Goal: Task Accomplishment & Management: Use online tool/utility

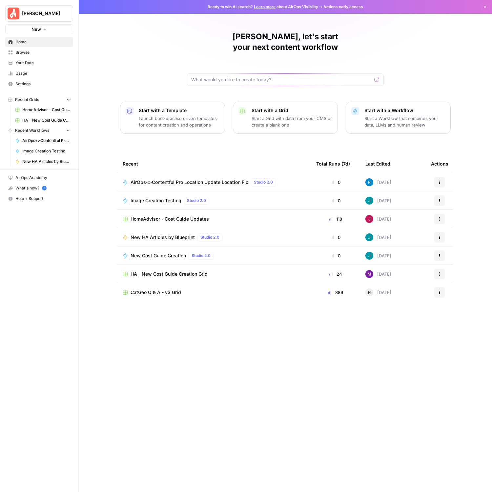
click at [203, 216] on span "HomeAdvisor - Cost Guide Updates" at bounding box center [169, 219] width 78 height 7
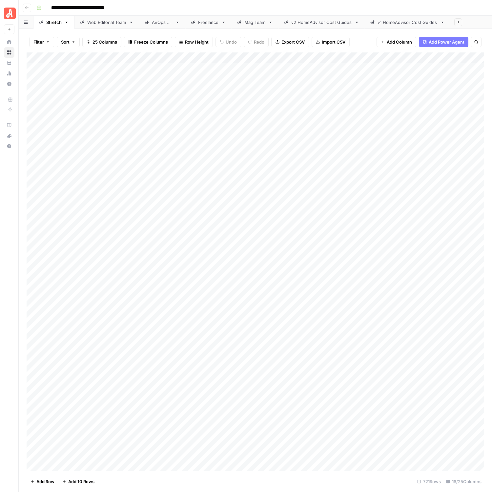
click at [96, 21] on div "Web Editorial Team" at bounding box center [106, 22] width 39 height 7
click at [354, 146] on div "Add Column" at bounding box center [255, 261] width 457 height 418
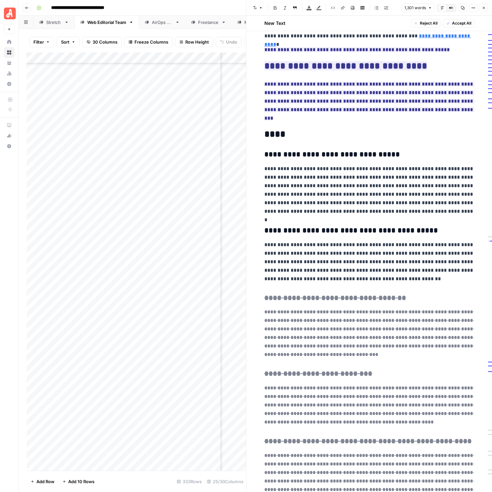
scroll to position [1251, 0]
click at [455, 20] on span "Accept All" at bounding box center [461, 23] width 19 height 6
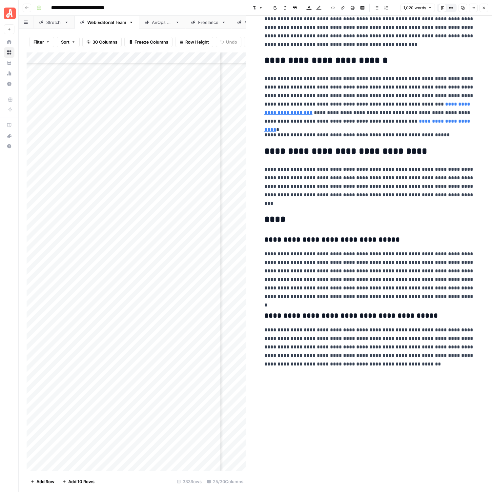
scroll to position [1099, 0]
click at [483, 10] on button "Close" at bounding box center [483, 8] width 9 height 9
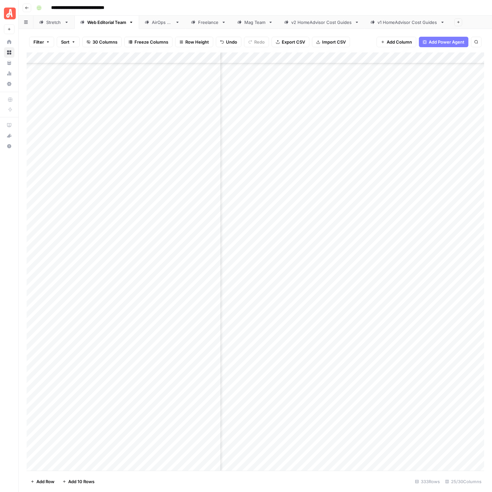
click at [409, 148] on div "Add Column" at bounding box center [255, 261] width 457 height 418
click at [48, 20] on div "Stretch" at bounding box center [53, 22] width 15 height 7
type input "******"
click at [468, 60] on icon "Close Search" at bounding box center [470, 60] width 5 height 5
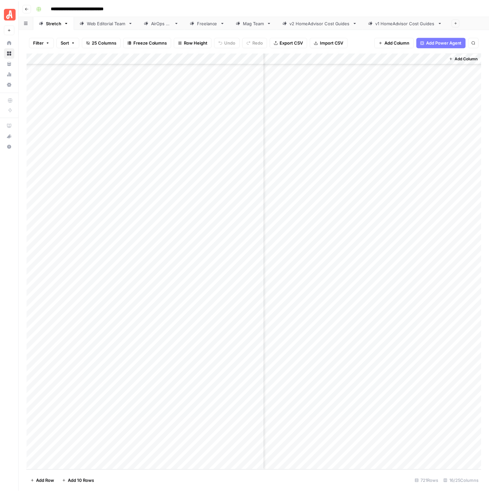
scroll to position [7638, 1078]
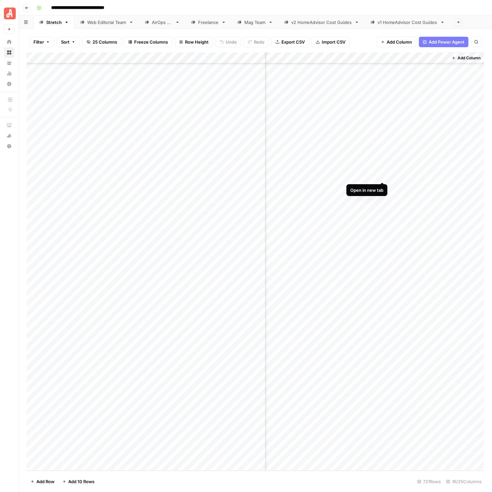
click at [381, 175] on div "Add Column" at bounding box center [255, 261] width 457 height 418
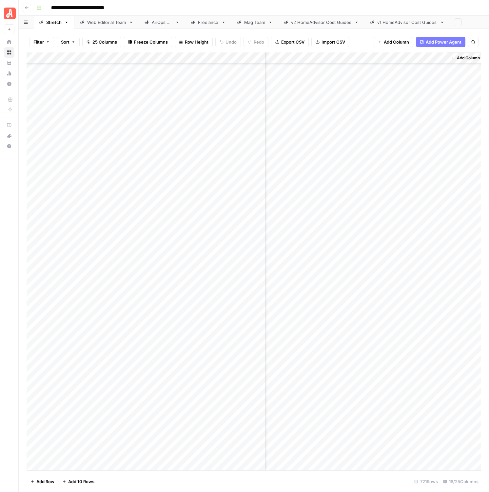
click at [79, 23] on link "Web Editorial Team" at bounding box center [106, 22] width 65 height 13
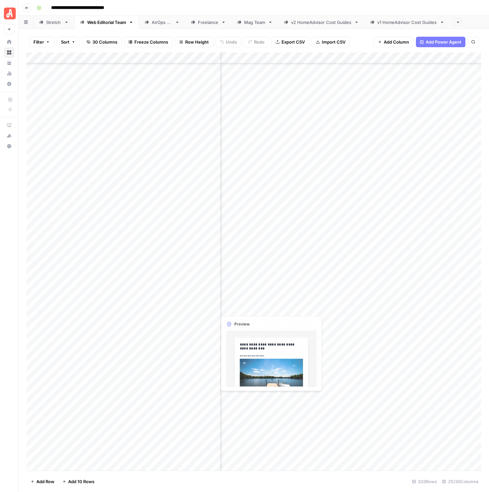
scroll to position [162, 1558]
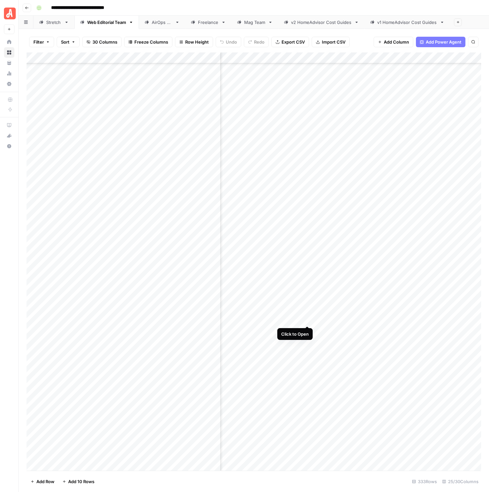
click at [308, 320] on div "Add Column" at bounding box center [254, 261] width 455 height 418
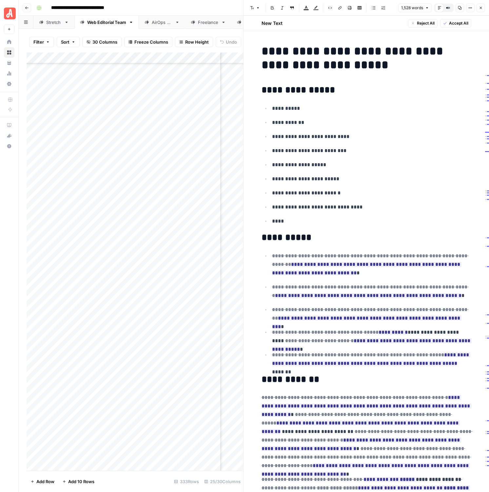
click at [168, 285] on div "Add Column" at bounding box center [135, 261] width 217 height 418
click at [450, 22] on span "Accept All" at bounding box center [458, 23] width 19 height 6
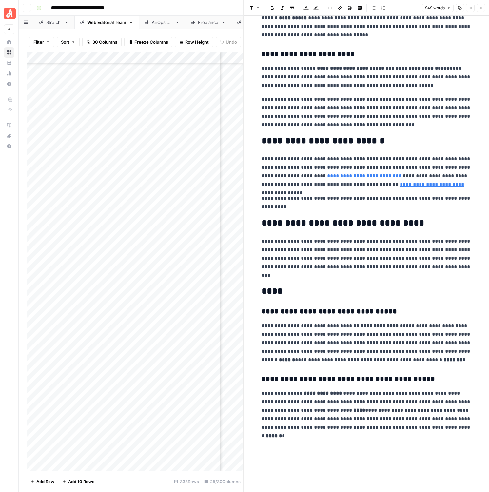
type input "https://www.homeadvisor.com/near-me/structural-engineers/"
click at [477, 7] on button "Close" at bounding box center [481, 8] width 9 height 9
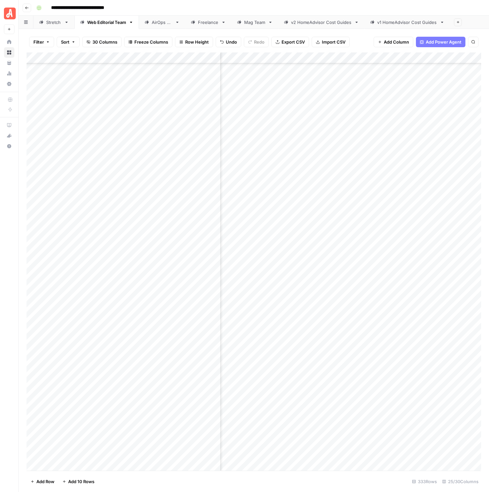
scroll to position [162, 1449]
click at [444, 319] on div "Add Column" at bounding box center [254, 261] width 455 height 418
click at [25, 7] on icon "button" at bounding box center [27, 8] width 4 height 4
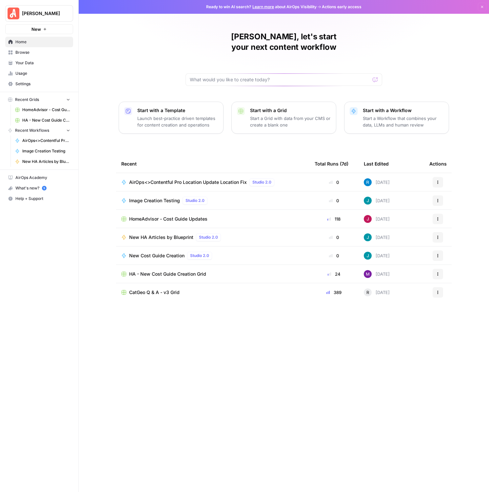
click at [202, 271] on span "HA - New Cost Guide Creation Grid" at bounding box center [167, 274] width 77 height 7
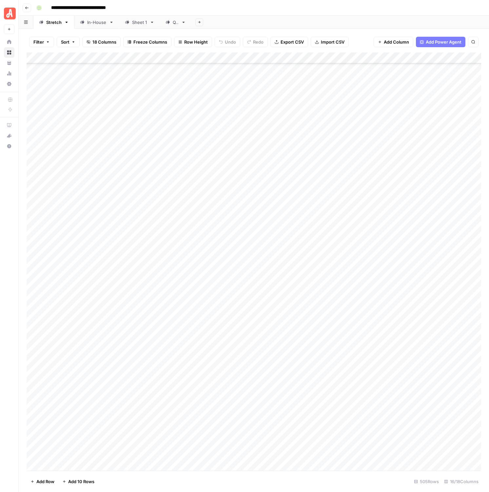
scroll to position [5231, 0]
click at [267, 441] on div "Add Column" at bounding box center [254, 261] width 455 height 418
click at [273, 410] on div "Add Column" at bounding box center [254, 261] width 455 height 418
click at [305, 197] on div "Add Column" at bounding box center [254, 261] width 455 height 418
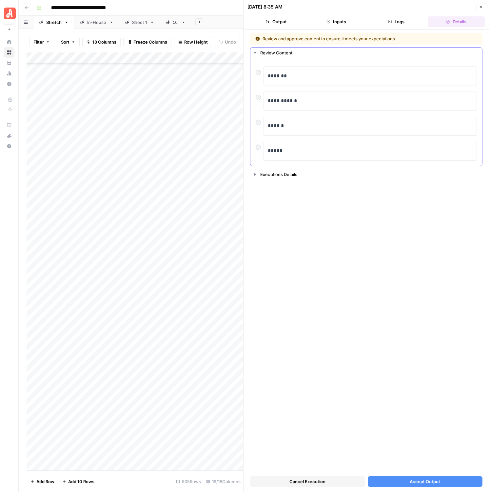
click at [260, 151] on div "*****" at bounding box center [366, 151] width 221 height 20
click at [402, 475] on div "Cancel Execution Accept Output" at bounding box center [366, 480] width 232 height 18
click at [401, 478] on button "Accept Output" at bounding box center [425, 481] width 115 height 10
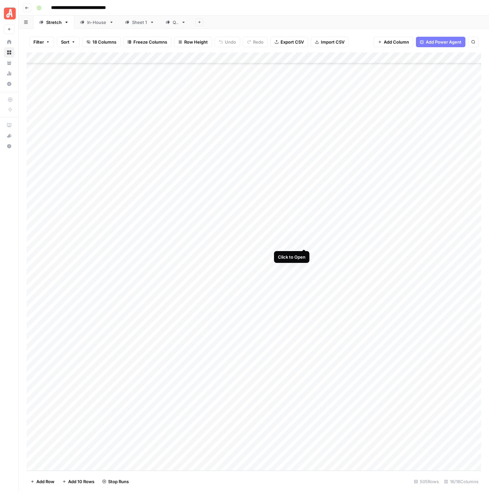
click at [305, 243] on div "Add Column" at bounding box center [254, 261] width 455 height 418
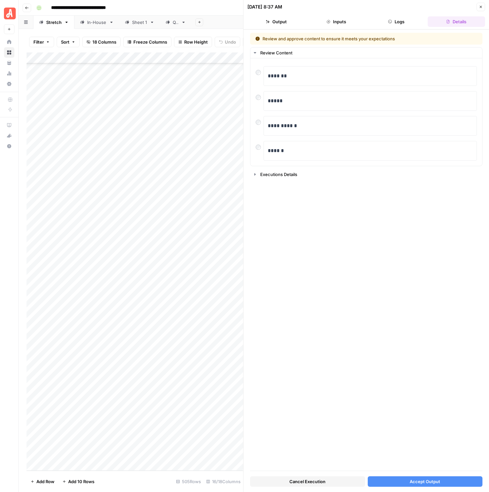
click at [415, 479] on span "Accept Output" at bounding box center [425, 481] width 30 height 7
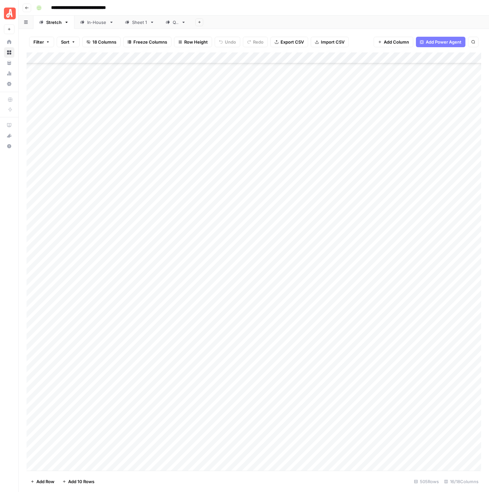
scroll to position [5231, 0]
click at [304, 442] on div "Add Column" at bounding box center [254, 261] width 455 height 418
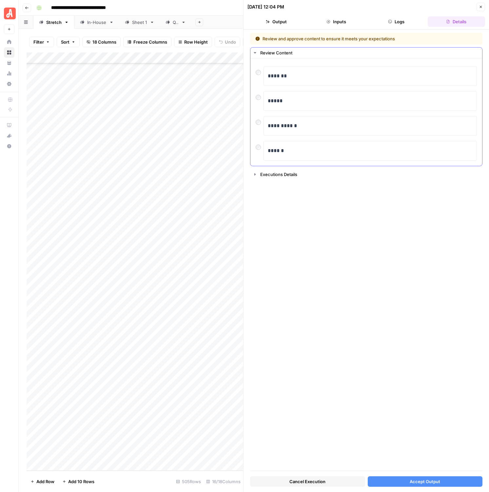
click at [257, 103] on div "*****" at bounding box center [366, 101] width 221 height 20
click at [395, 479] on button "Accept Output" at bounding box center [425, 481] width 115 height 10
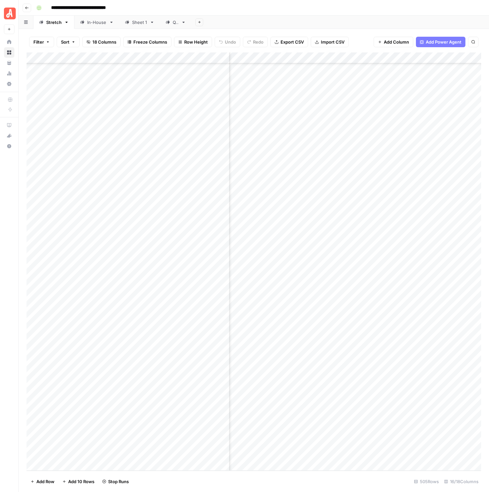
scroll to position [5231, 0]
click at [303, 409] on div "Add Column" at bounding box center [254, 261] width 455 height 418
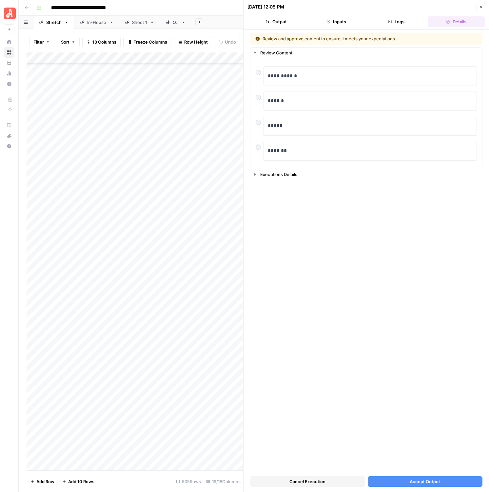
click at [410, 485] on button "Accept Output" at bounding box center [425, 481] width 115 height 10
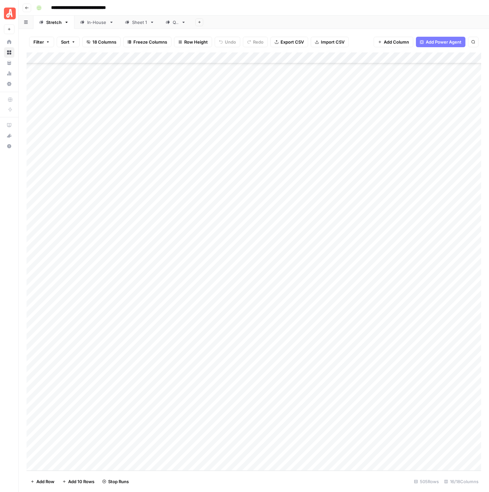
click at [97, 23] on div "In-House" at bounding box center [96, 22] width 19 height 7
click at [50, 27] on link "Stretch" at bounding box center [53, 22] width 41 height 13
click at [297, 411] on div "Add Column" at bounding box center [254, 261] width 455 height 418
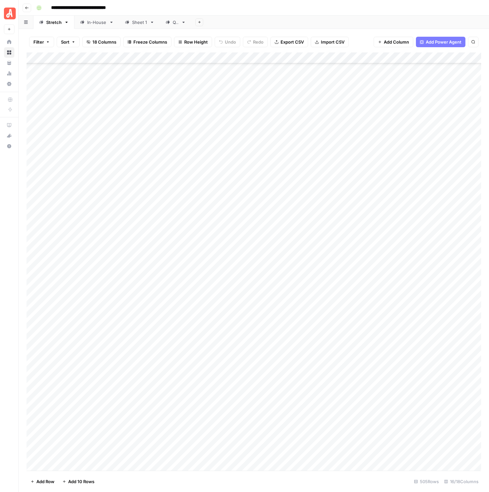
scroll to position [5231, 0]
click at [25, 9] on icon "button" at bounding box center [27, 8] width 4 height 4
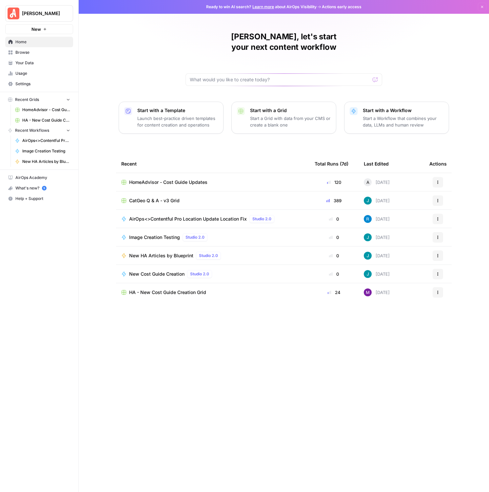
click at [182, 173] on td "HomeAdvisor - Cost Guide Updates" at bounding box center [212, 182] width 193 height 18
click at [180, 173] on td "HomeAdvisor - Cost Guide Updates" at bounding box center [212, 182] width 193 height 18
click at [175, 179] on span "HomeAdvisor - Cost Guide Updates" at bounding box center [168, 182] width 78 height 7
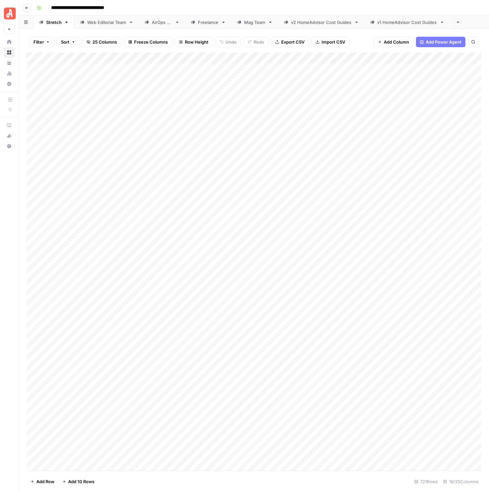
click at [96, 21] on div "Web Editorial Team" at bounding box center [106, 22] width 39 height 7
click at [379, 337] on div "Add Column" at bounding box center [254, 261] width 455 height 418
click at [419, 337] on div "Add Column" at bounding box center [254, 261] width 455 height 418
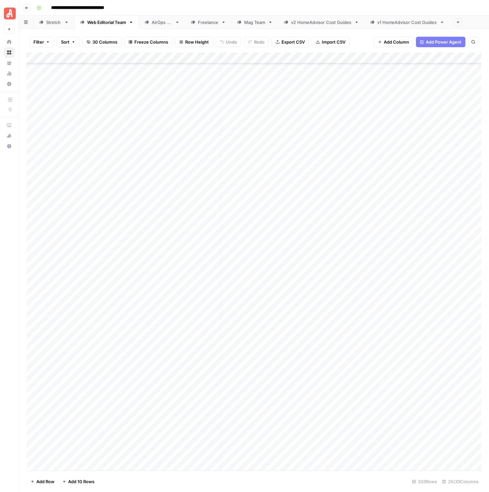
scroll to position [144, 0]
click at [435, 337] on div "Add Column" at bounding box center [254, 261] width 455 height 418
click at [165, 457] on div "Add Column" at bounding box center [254, 261] width 455 height 418
click at [276, 456] on div "Add Column" at bounding box center [254, 261] width 455 height 418
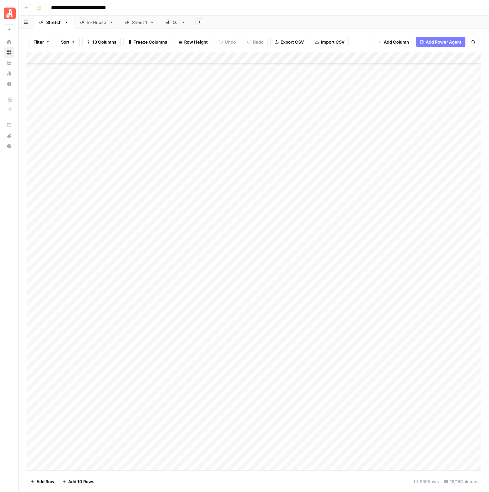
click at [151, 454] on div "Add Column" at bounding box center [254, 261] width 455 height 418
click at [29, 8] on span "Go back" at bounding box center [29, 8] width 0 height 0
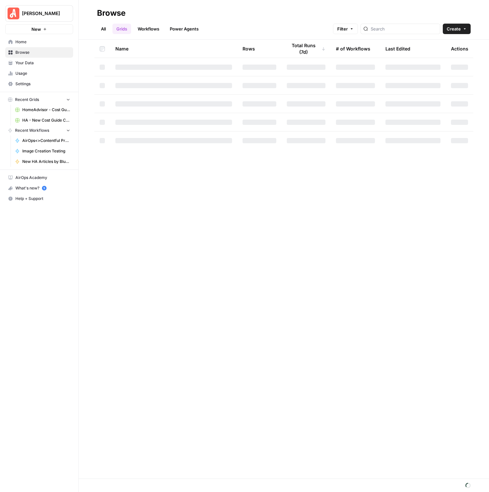
click at [106, 30] on link "All" at bounding box center [103, 29] width 13 height 10
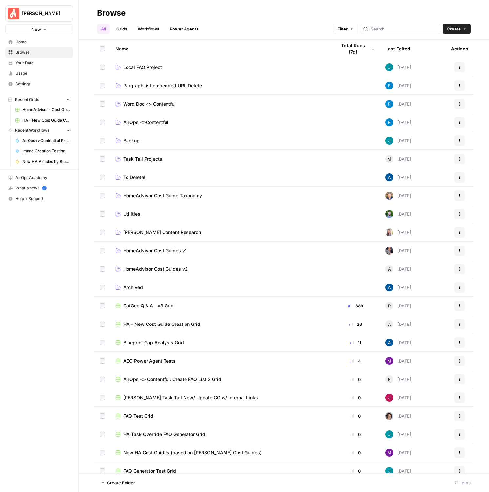
click at [121, 29] on link "Grids" at bounding box center [121, 29] width 19 height 10
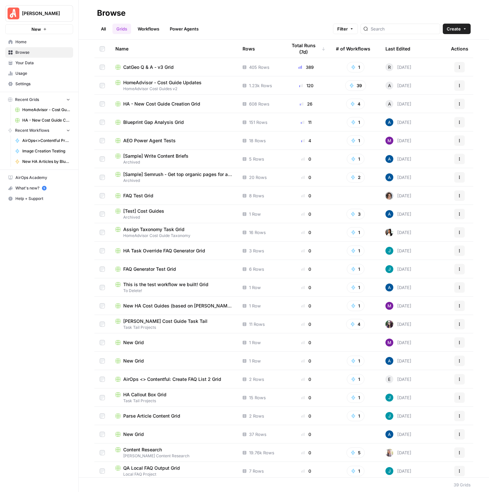
click at [176, 105] on span "HA - New Cost Guide Creation Grid" at bounding box center [161, 104] width 77 height 7
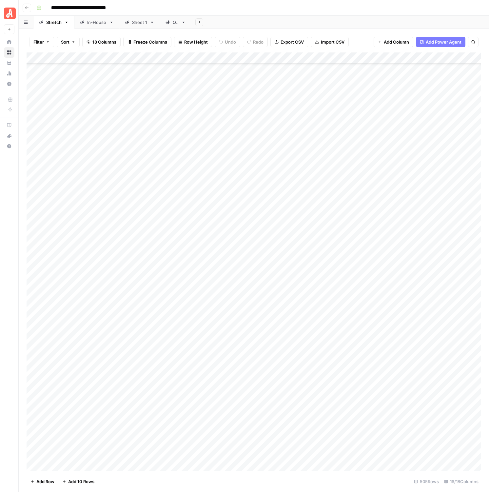
scroll to position [5231, 0]
click at [203, 455] on div "Add Column" at bounding box center [254, 261] width 455 height 418
click at [146, 454] on div "Add Column" at bounding box center [254, 261] width 455 height 418
